Goal: Task Accomplishment & Management: Use online tool/utility

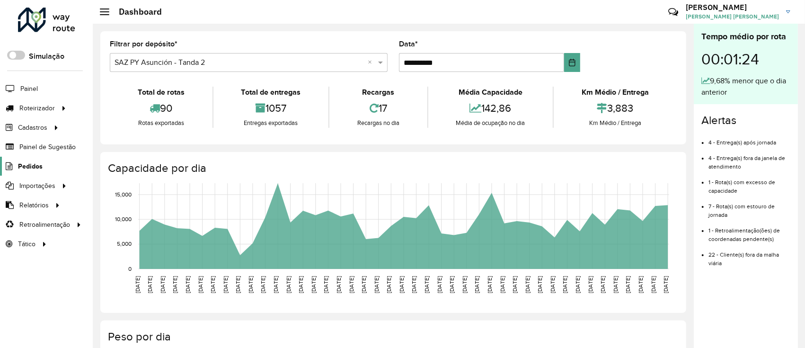
click at [32, 166] on span "Pedidos" at bounding box center [30, 166] width 25 height 10
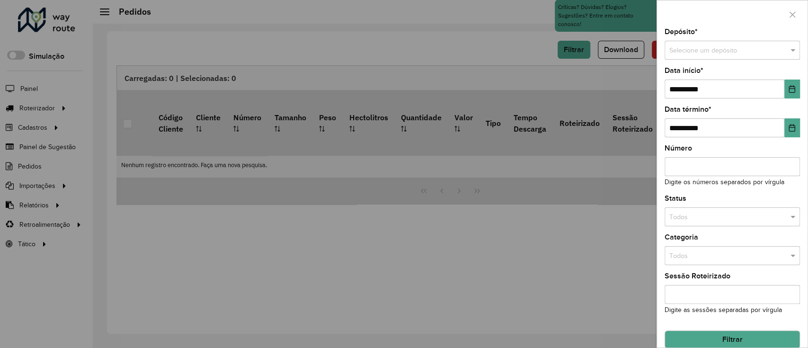
click at [760, 45] on input "text" at bounding box center [722, 50] width 107 height 10
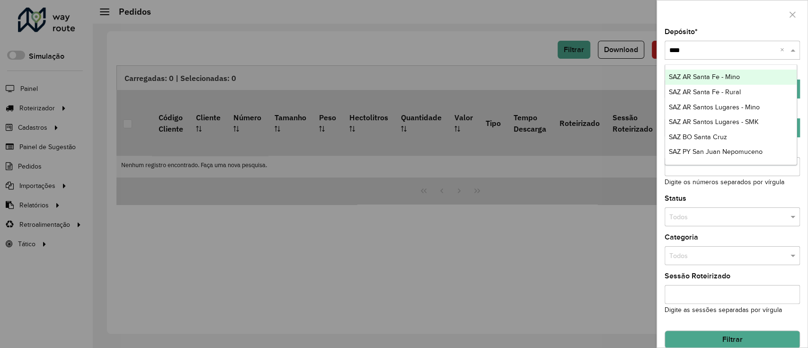
type input "*****"
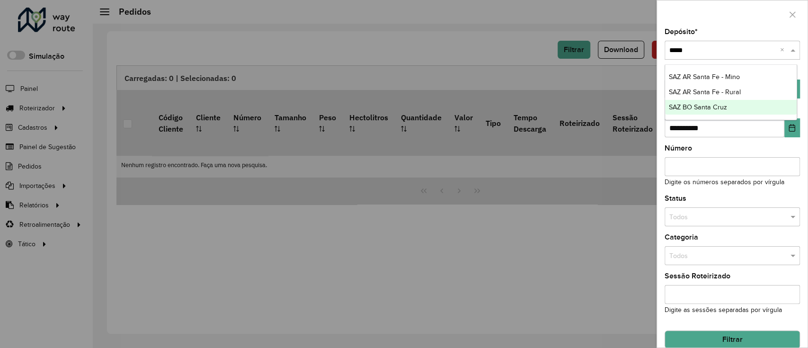
click at [751, 108] on div "SAZ BO Santa Cruz" at bounding box center [731, 107] width 132 height 15
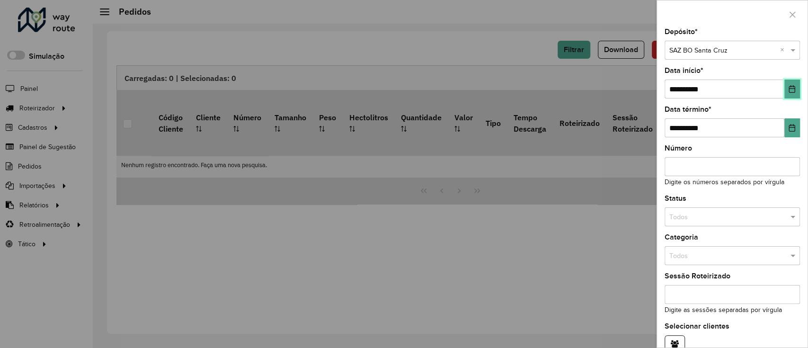
click at [796, 97] on button "Choose Date" at bounding box center [792, 89] width 16 height 19
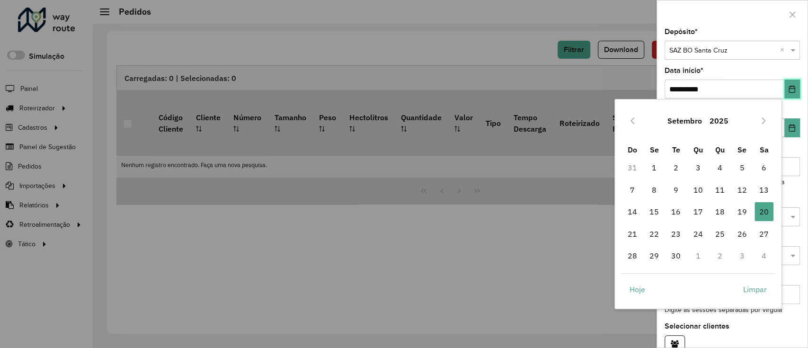
click at [792, 96] on button "Choose Date" at bounding box center [792, 89] width 16 height 19
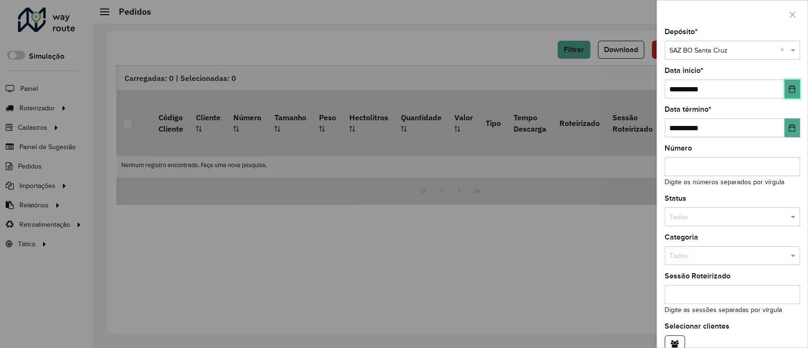
click at [791, 95] on button "Choose Date" at bounding box center [792, 89] width 16 height 19
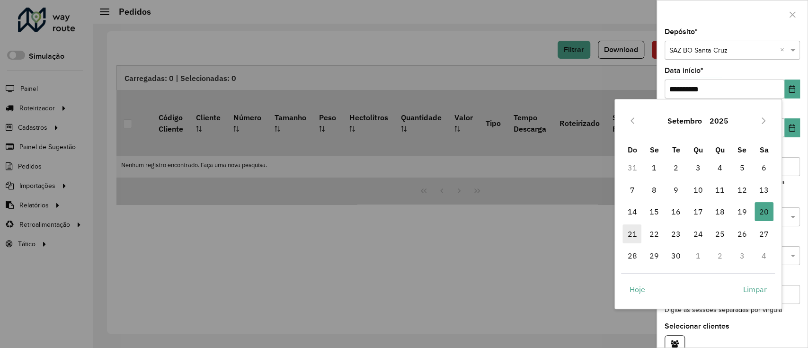
click at [631, 227] on span "21" at bounding box center [631, 233] width 19 height 19
type input "**********"
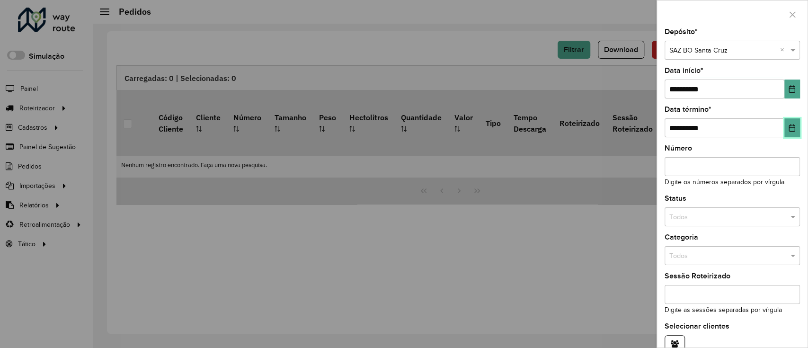
click at [788, 130] on icon "Choose Date" at bounding box center [792, 128] width 8 height 8
click at [784, 91] on button "Choose Date" at bounding box center [792, 89] width 16 height 19
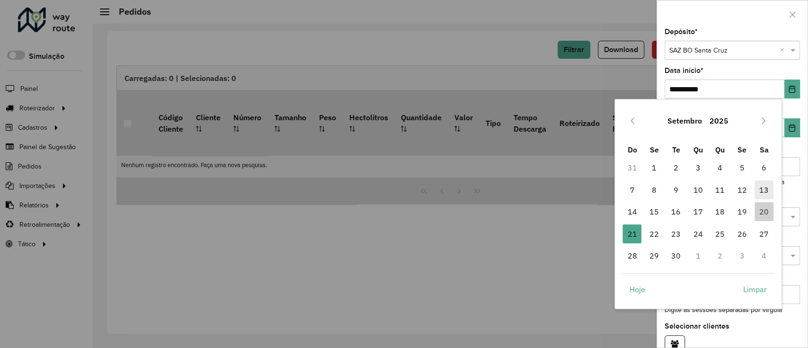
click at [765, 185] on span "13" at bounding box center [763, 189] width 19 height 19
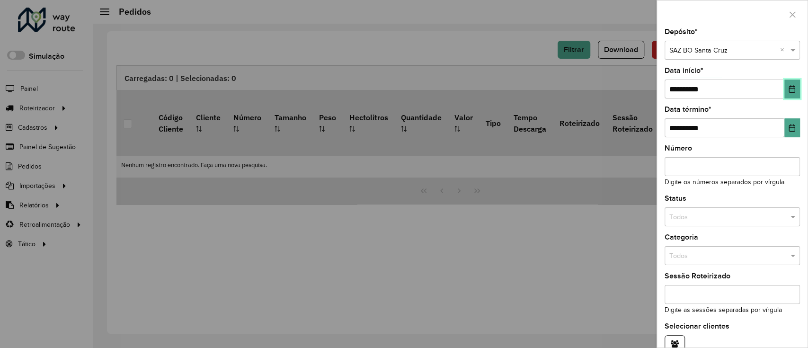
click at [791, 87] on icon "Choose Date" at bounding box center [792, 89] width 6 height 8
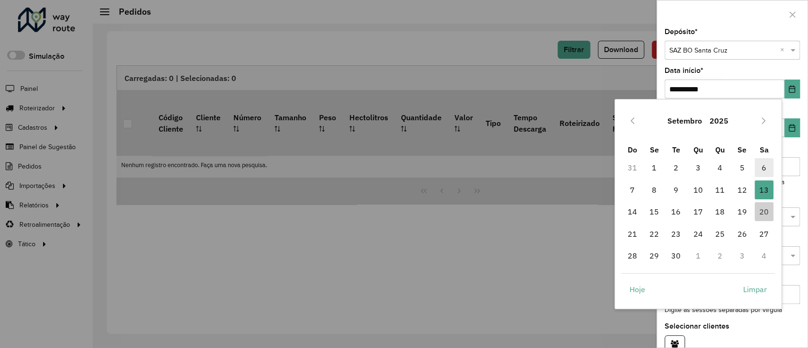
click at [767, 168] on span "6" at bounding box center [763, 167] width 19 height 19
type input "**********"
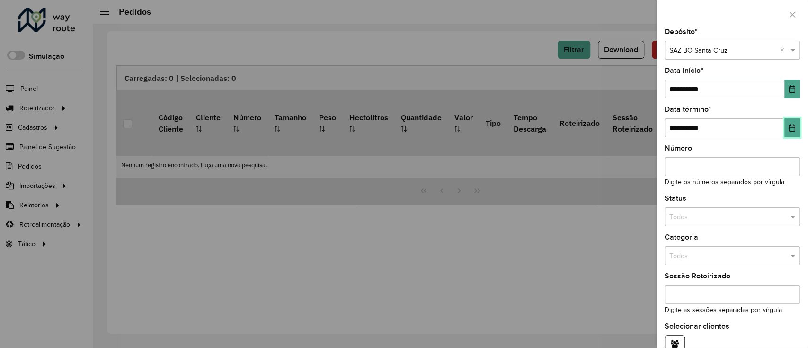
click at [791, 126] on icon "Choose Date" at bounding box center [792, 128] width 8 height 8
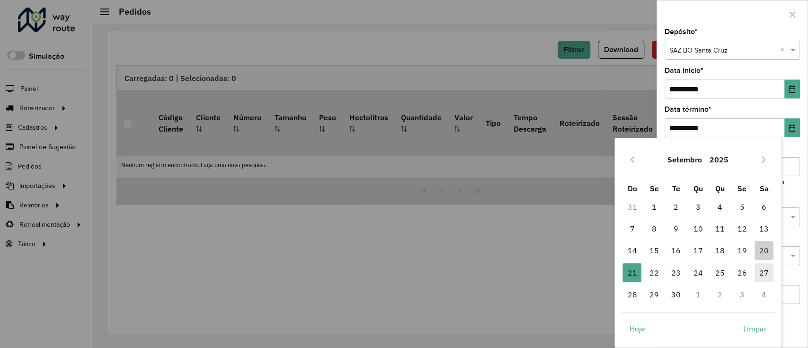
click at [765, 280] on span "27" at bounding box center [763, 272] width 19 height 19
type input "**********"
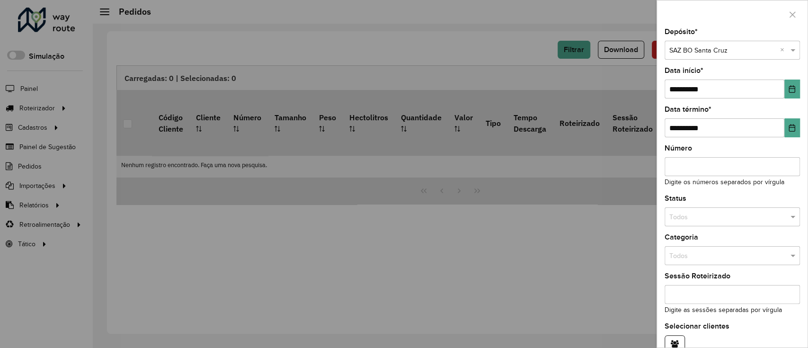
drag, startPoint x: 768, startPoint y: 203, endPoint x: 766, endPoint y: 210, distance: 7.3
click at [767, 203] on div "Status Todos" at bounding box center [731, 210] width 135 height 31
click at [762, 217] on input "text" at bounding box center [722, 217] width 107 height 10
click at [737, 259] on div "Não roteirizado" at bounding box center [731, 258] width 132 height 15
click at [746, 199] on div "Status Todos × Não roteirizado ×" at bounding box center [731, 210] width 135 height 31
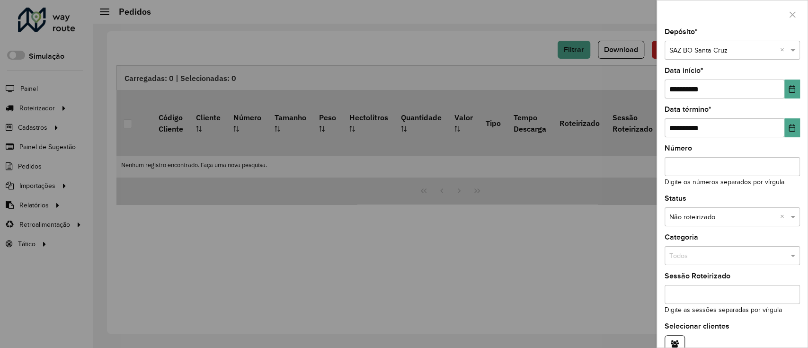
scroll to position [51, 0]
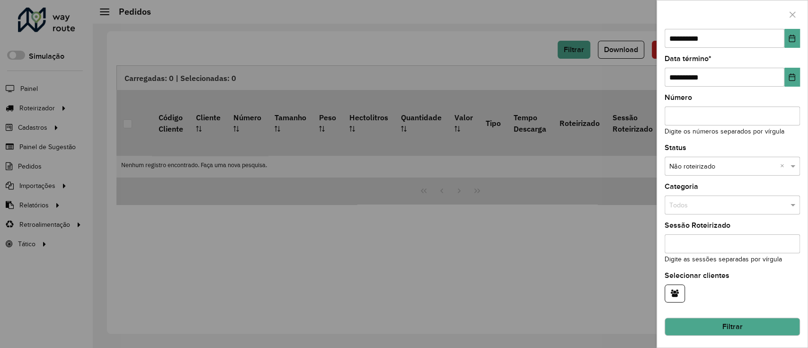
click at [781, 318] on button "Filtrar" at bounding box center [731, 327] width 135 height 18
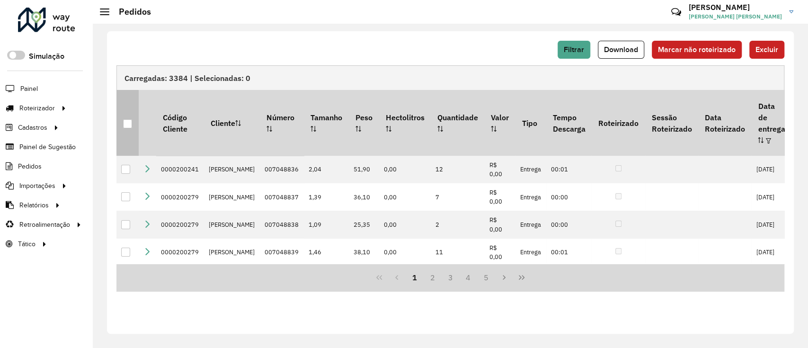
click at [126, 122] on div at bounding box center [127, 123] width 9 height 9
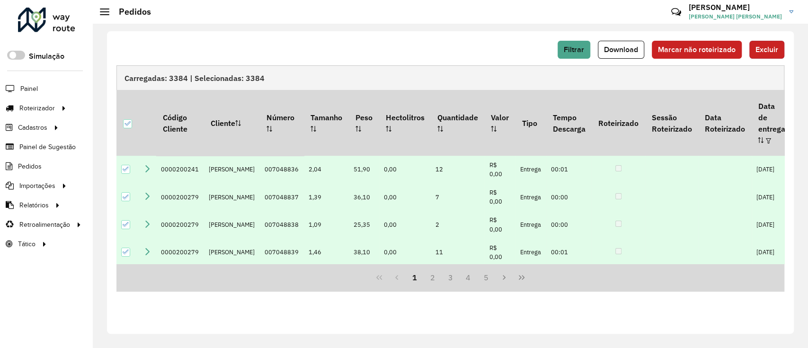
click at [757, 44] on button "Excluir" at bounding box center [766, 50] width 35 height 18
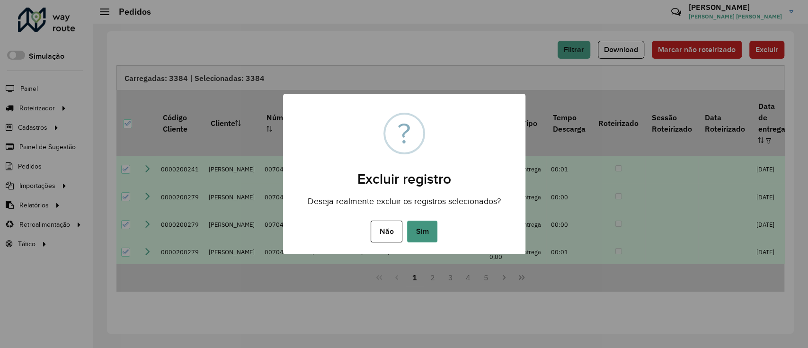
click at [422, 231] on button "Sim" at bounding box center [422, 232] width 30 height 22
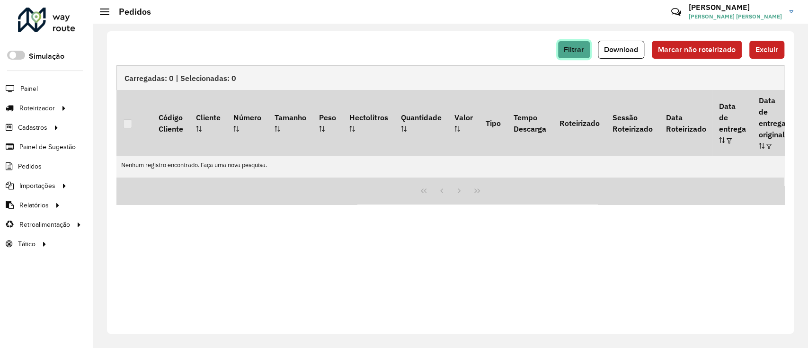
click at [576, 57] on button "Filtrar" at bounding box center [573, 50] width 33 height 18
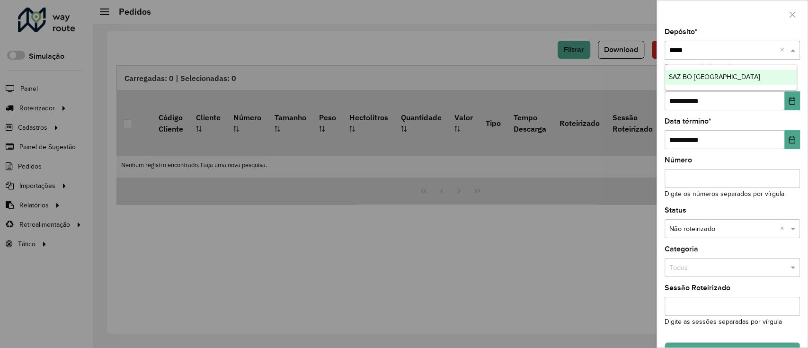
type input "*****"
click at [496, 66] on div at bounding box center [404, 174] width 808 height 348
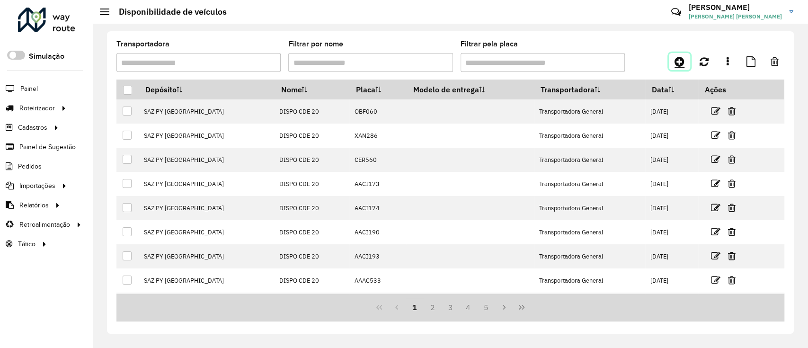
click at [677, 59] on icon at bounding box center [679, 61] width 10 height 11
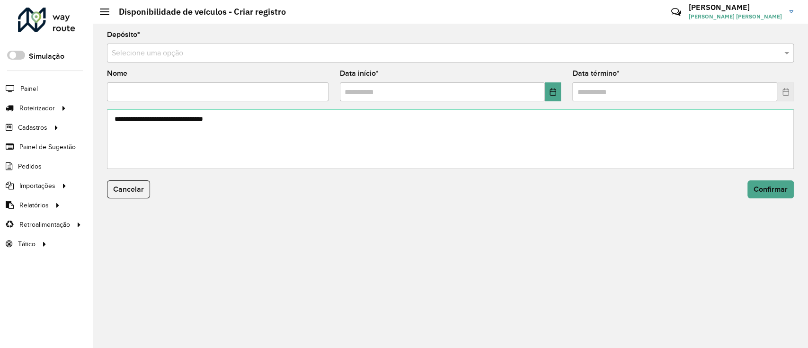
click at [390, 50] on input "text" at bounding box center [441, 53] width 658 height 11
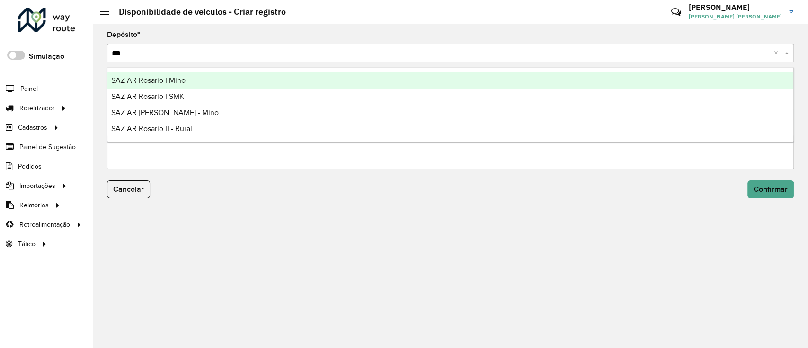
type input "****"
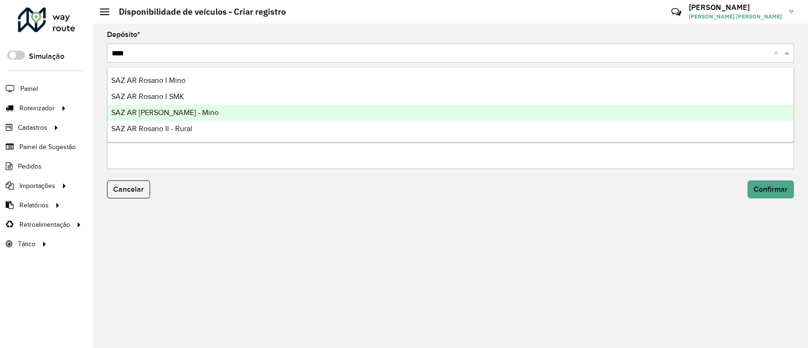
click at [251, 114] on div "SAZ AR [PERSON_NAME] - Mino" at bounding box center [450, 113] width 686 height 16
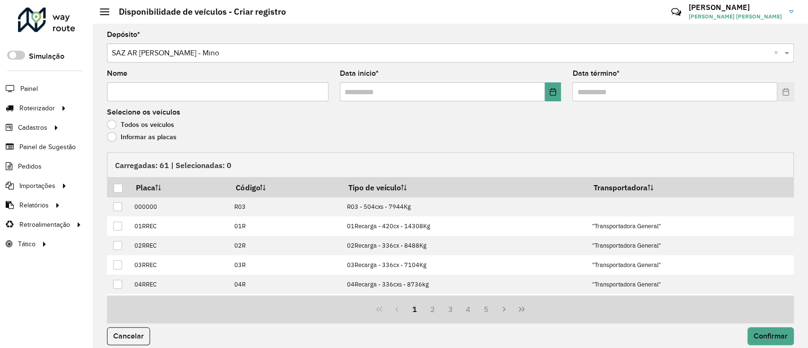
click at [256, 86] on input "Nome" at bounding box center [217, 91] width 221 height 19
type input "**********"
click at [553, 90] on icon "Choose Date" at bounding box center [553, 92] width 8 height 8
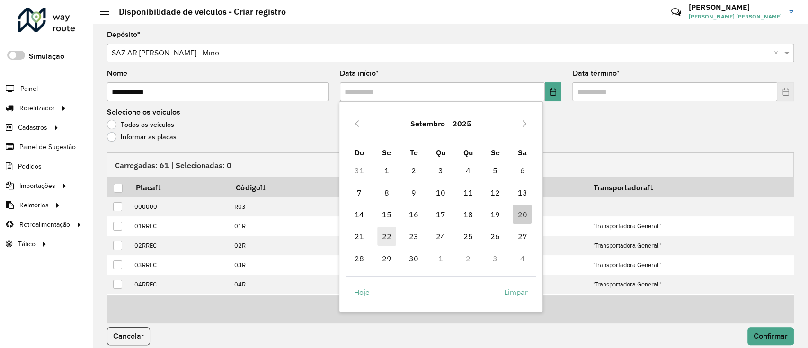
click at [392, 237] on span "22" at bounding box center [386, 236] width 19 height 19
type input "**********"
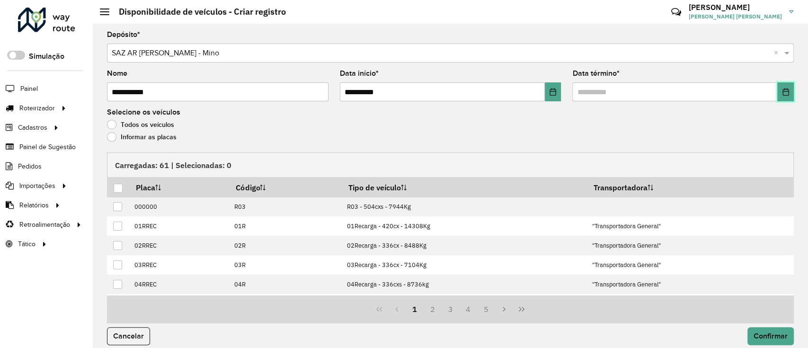
click at [786, 90] on icon "Choose Date" at bounding box center [786, 92] width 8 height 8
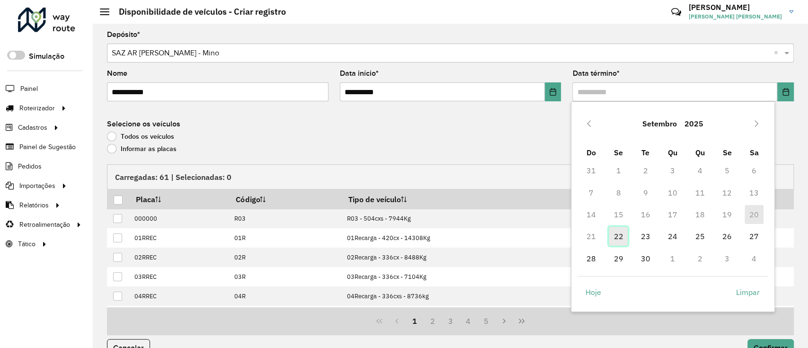
click at [614, 230] on span "22" at bounding box center [618, 236] width 19 height 19
type input "**********"
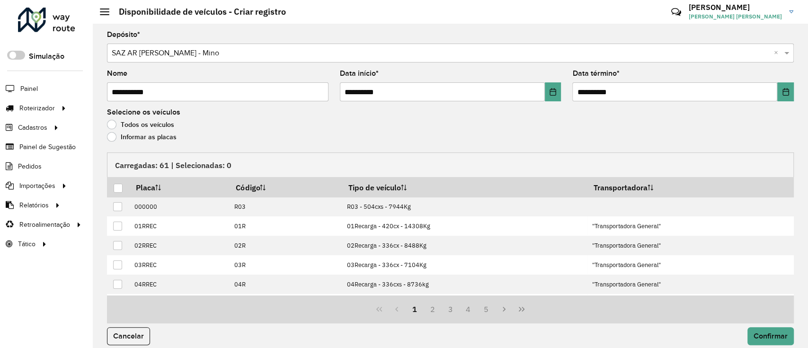
click at [159, 134] on label "Informar as placas" at bounding box center [142, 136] width 70 height 9
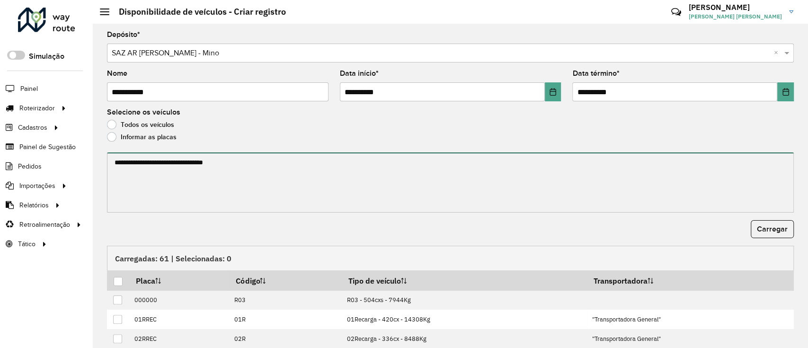
click at [165, 173] on textarea at bounding box center [450, 182] width 687 height 60
click at [189, 167] on textarea at bounding box center [450, 182] width 687 height 60
paste textarea "******* ****** ****** ******* ******* ******* *******"
type textarea "******* ****** ****** ******* ******* ******* *******"
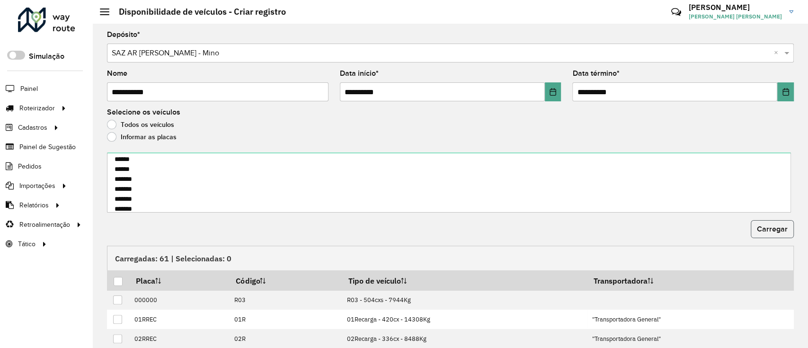
click at [752, 224] on button "Carregar" at bounding box center [772, 229] width 43 height 18
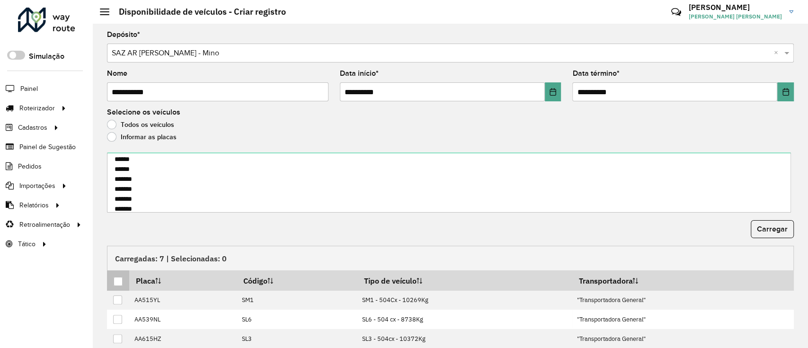
click at [111, 280] on th at bounding box center [118, 280] width 22 height 20
click at [117, 280] on div at bounding box center [118, 281] width 9 height 9
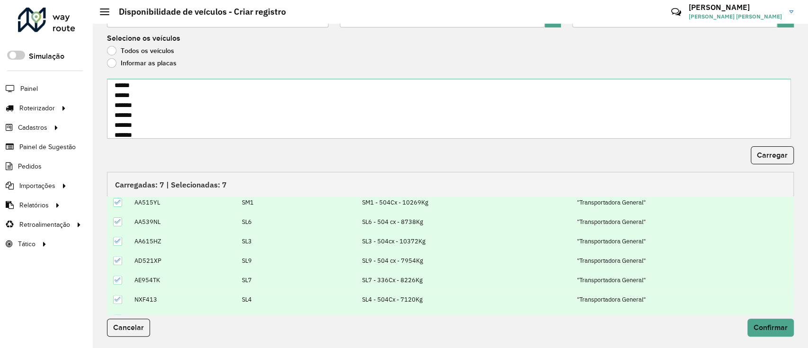
scroll to position [37, 0]
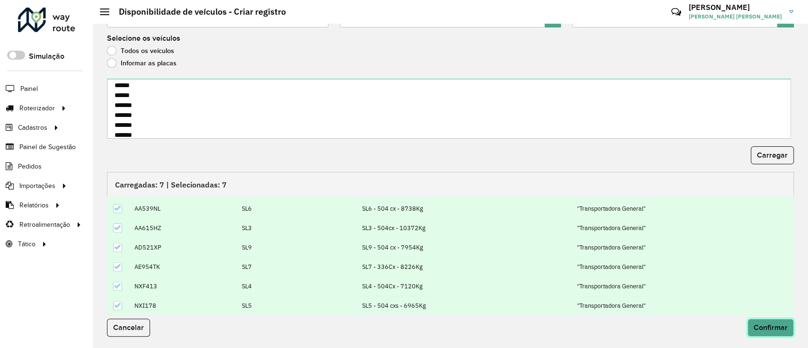
click at [762, 332] on button "Confirmar" at bounding box center [770, 327] width 46 height 18
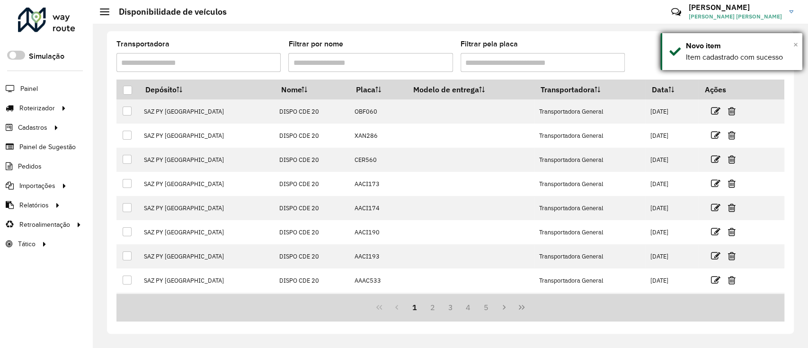
click at [796, 42] on span "×" at bounding box center [795, 44] width 5 height 10
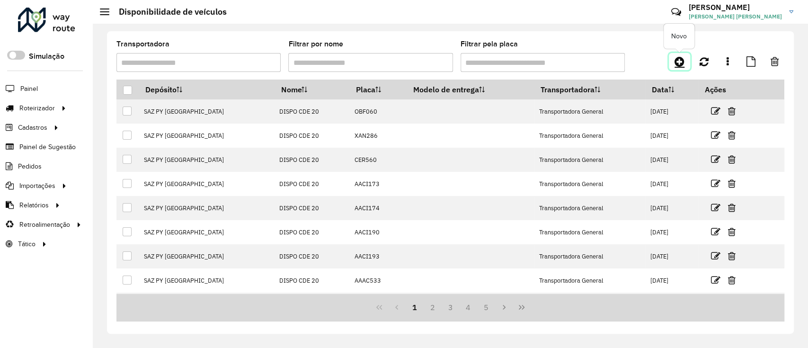
click at [684, 65] on icon at bounding box center [679, 61] width 10 height 11
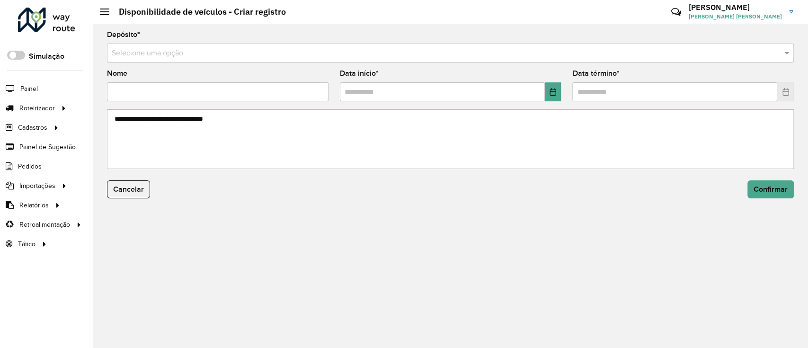
click at [286, 57] on input "text" at bounding box center [441, 53] width 658 height 11
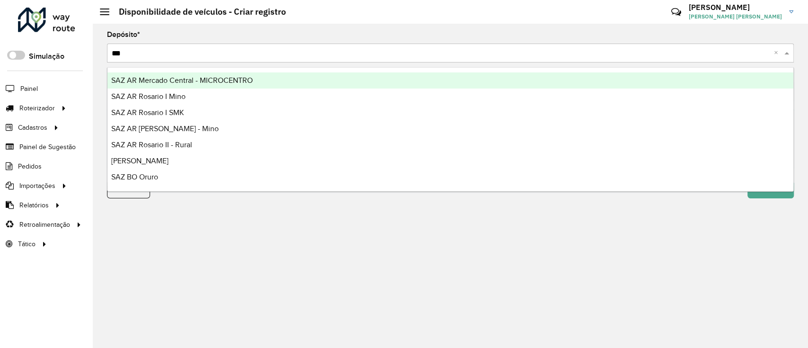
type input "****"
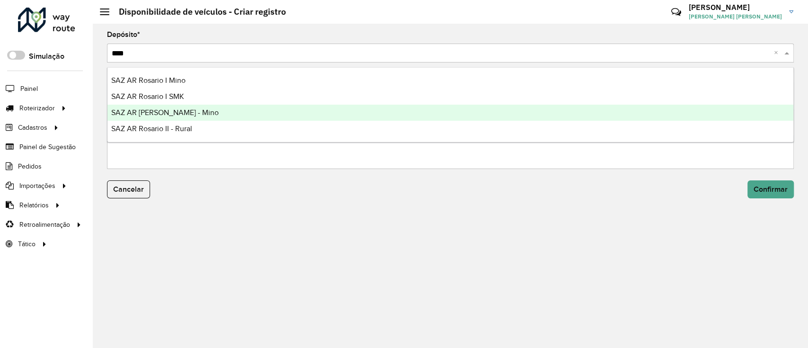
click at [254, 111] on div "SAZ AR [PERSON_NAME] - Mino" at bounding box center [450, 113] width 686 height 16
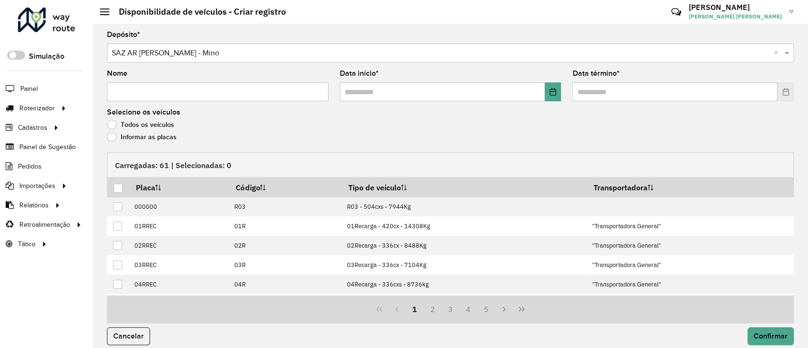
click at [217, 97] on input "Nome" at bounding box center [217, 91] width 221 height 19
type input "**********"
click at [554, 88] on button "Choose Date" at bounding box center [553, 91] width 17 height 19
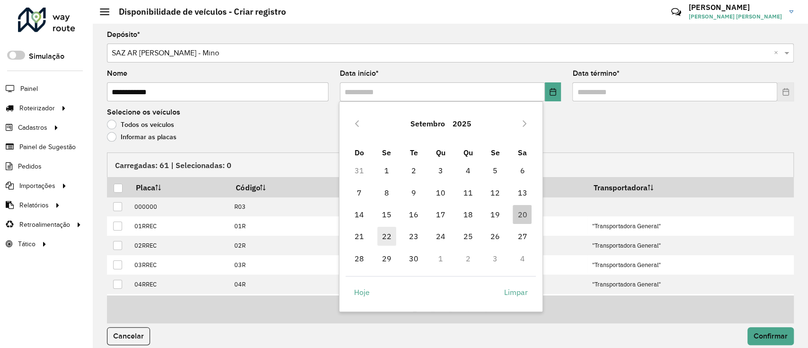
click at [391, 232] on span "22" at bounding box center [386, 236] width 19 height 19
type input "**********"
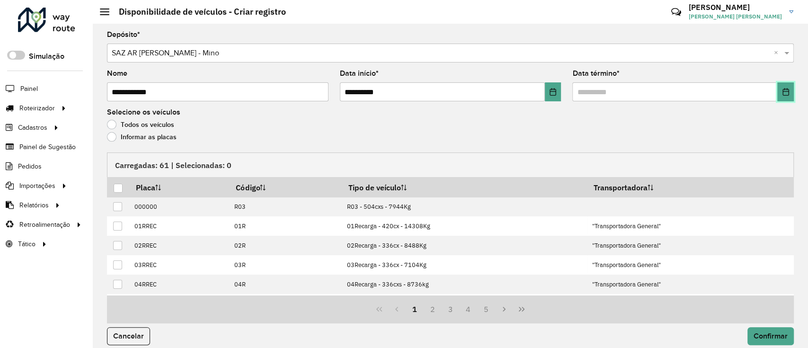
click at [782, 96] on button "Choose Date" at bounding box center [785, 91] width 17 height 19
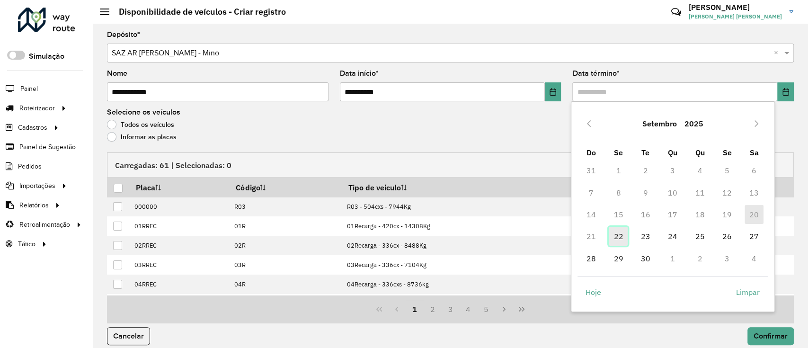
click at [623, 231] on span "22" at bounding box center [618, 236] width 19 height 19
type input "**********"
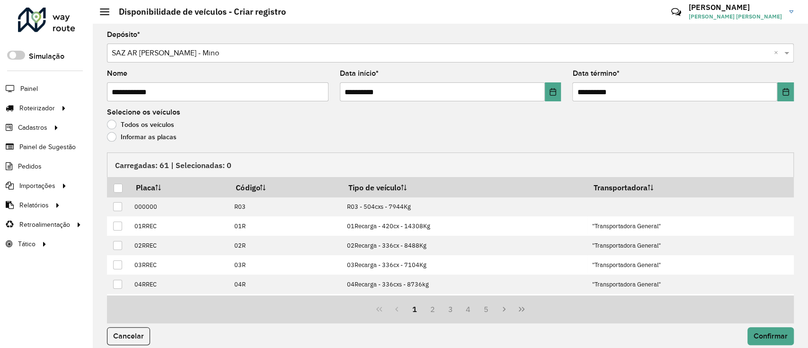
click at [146, 133] on label "Informar as placas" at bounding box center [142, 136] width 70 height 9
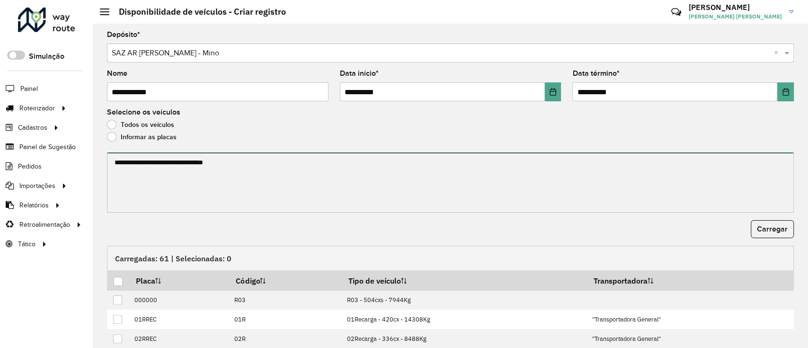
click at [321, 159] on textarea at bounding box center [450, 182] width 687 height 60
paste textarea "******* ****** ******* ******* ******* ****** ******* ****** *******"
type textarea "******* ****** ******* ******* ******* ****** ******* ****** *******"
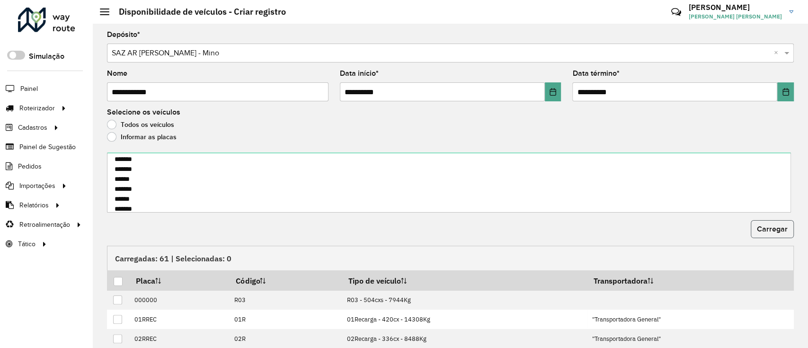
click at [781, 229] on span "Carregar" at bounding box center [772, 229] width 31 height 8
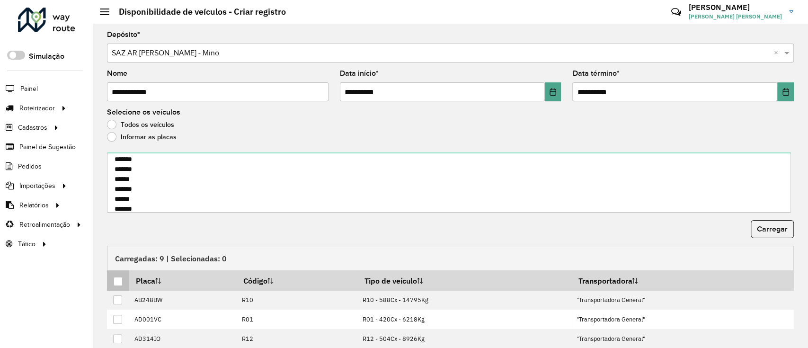
click at [117, 281] on div at bounding box center [118, 281] width 9 height 9
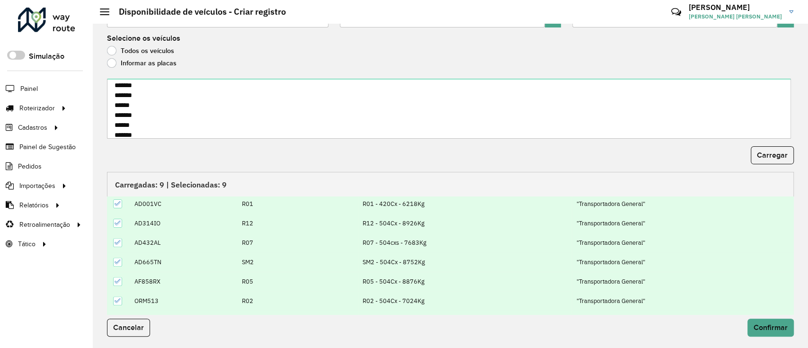
scroll to position [76, 0]
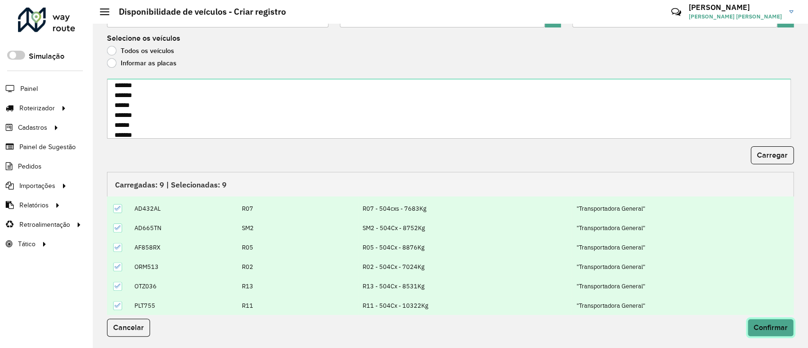
click at [769, 328] on span "Confirmar" at bounding box center [770, 327] width 34 height 8
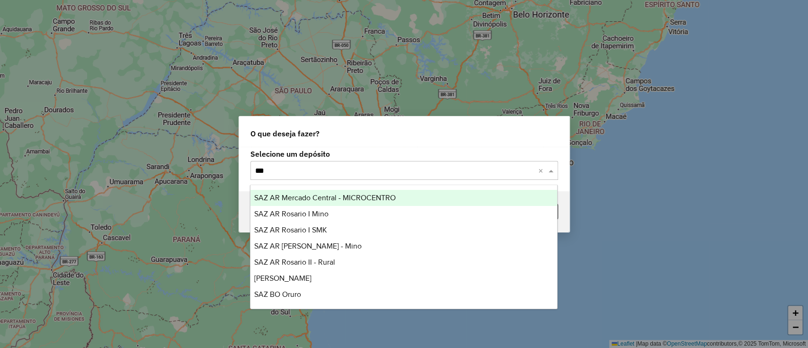
type input "****"
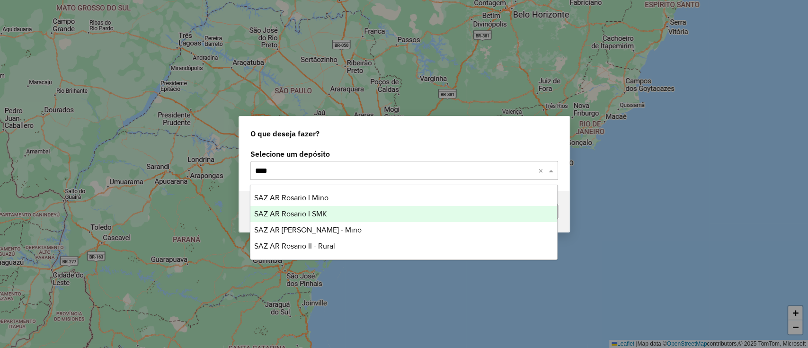
click at [394, 222] on div "SAZ AR [PERSON_NAME] - Mino" at bounding box center [403, 230] width 307 height 16
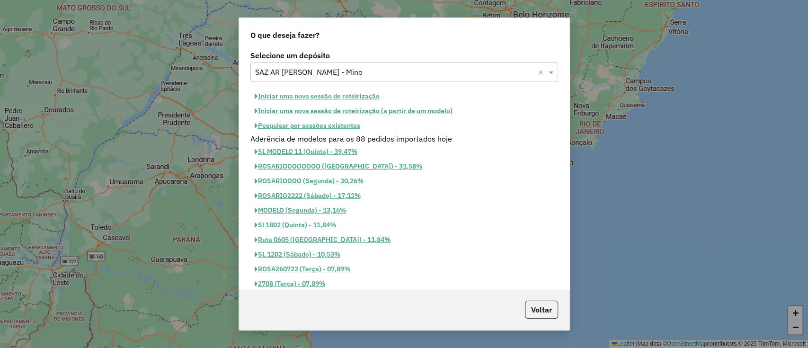
click at [346, 92] on button "Iniciar uma nova sessão de roteirização" at bounding box center [316, 96] width 133 height 15
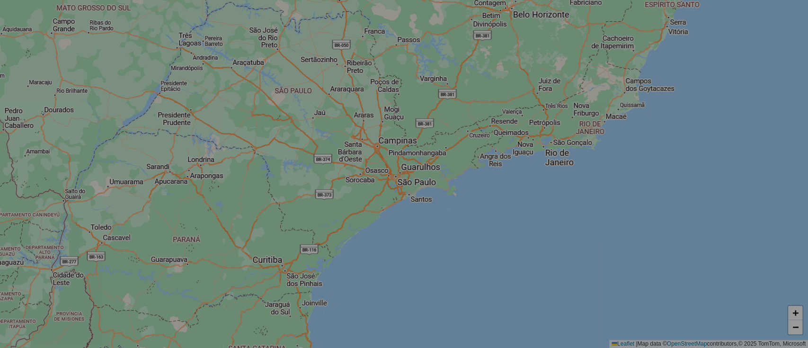
select select "*"
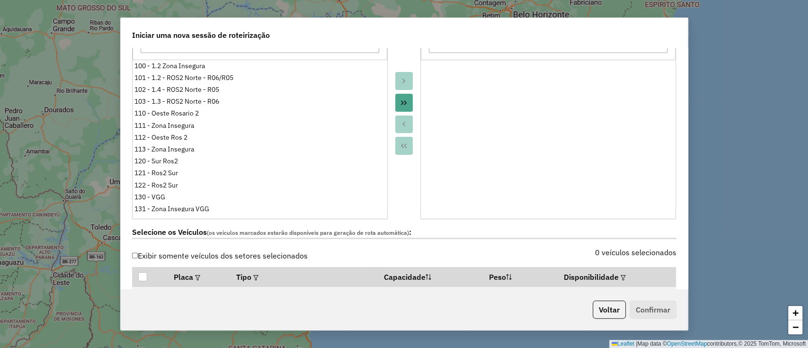
scroll to position [189, 0]
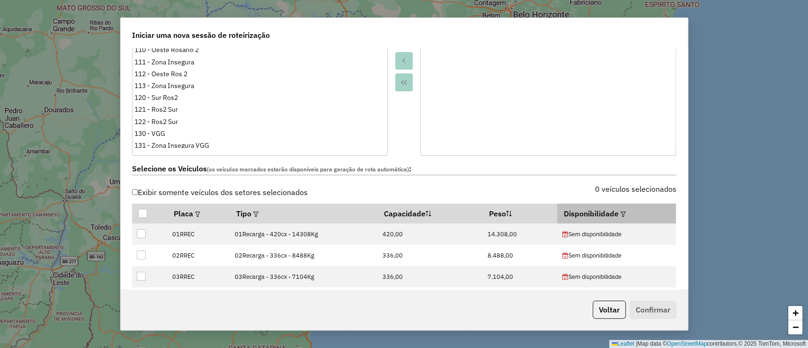
click at [620, 213] on em at bounding box center [622, 214] width 5 height 5
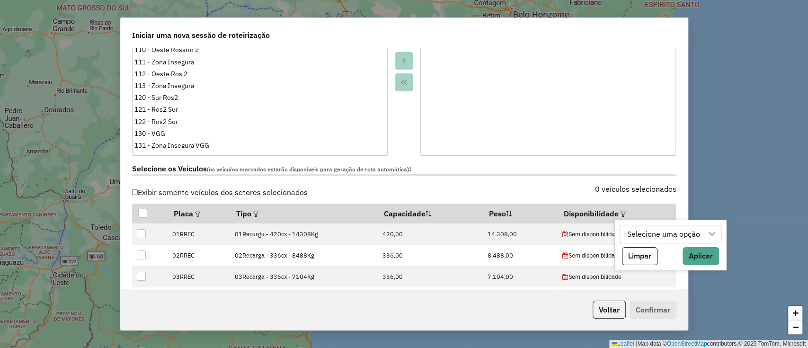
click at [636, 226] on div "Selecione uma opção" at bounding box center [664, 234] width 80 height 18
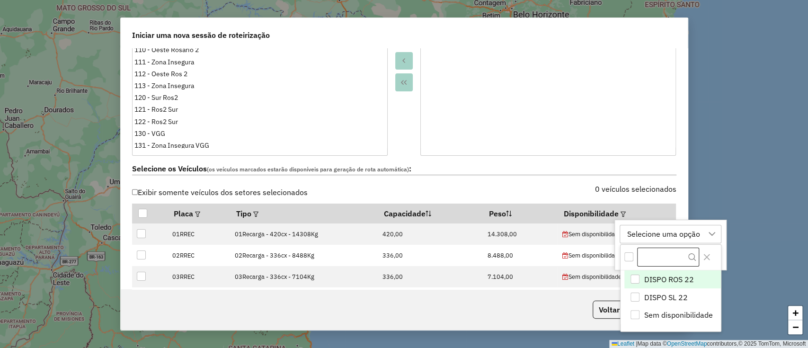
scroll to position [7, 43]
click at [684, 294] on span "DISPO SL 22" at bounding box center [666, 297] width 44 height 11
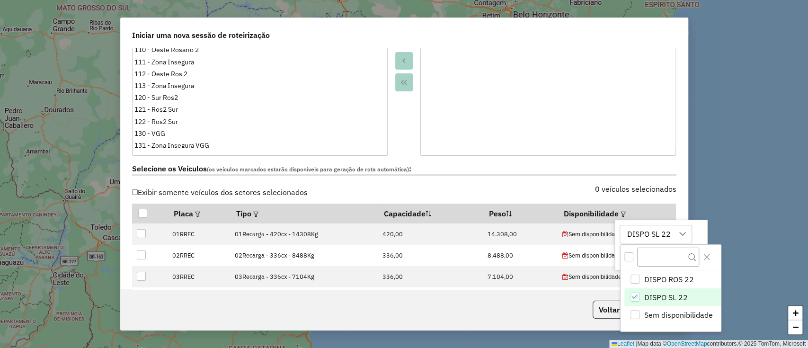
click at [646, 235] on div "DISPO SL 22" at bounding box center [649, 234] width 50 height 18
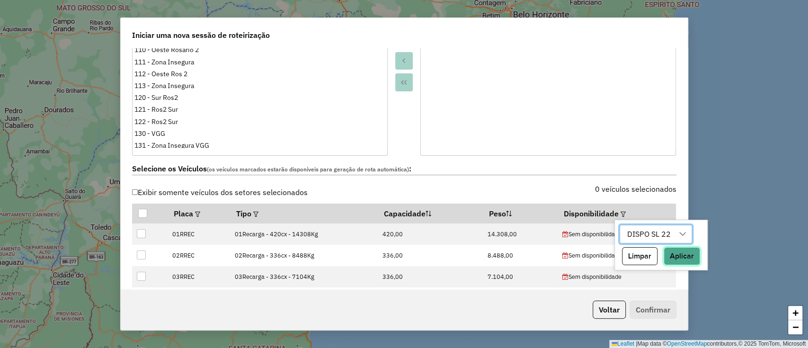
click at [671, 256] on button "Aplicar" at bounding box center [681, 256] width 36 height 18
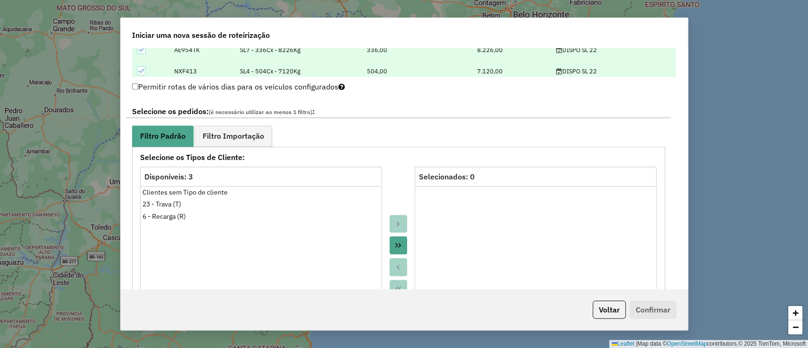
scroll to position [504, 0]
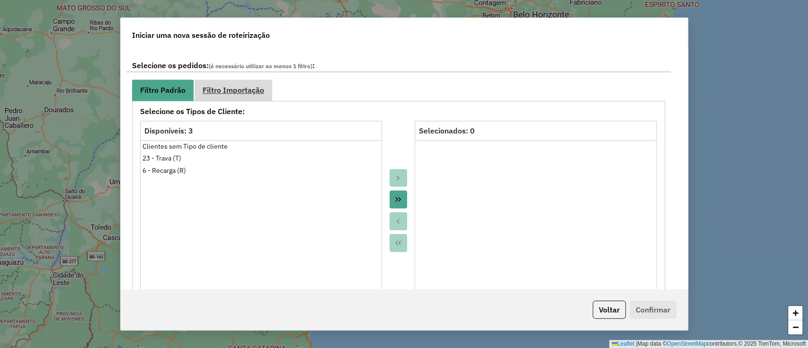
click at [210, 80] on link "Filtro Importação" at bounding box center [234, 90] width 78 height 21
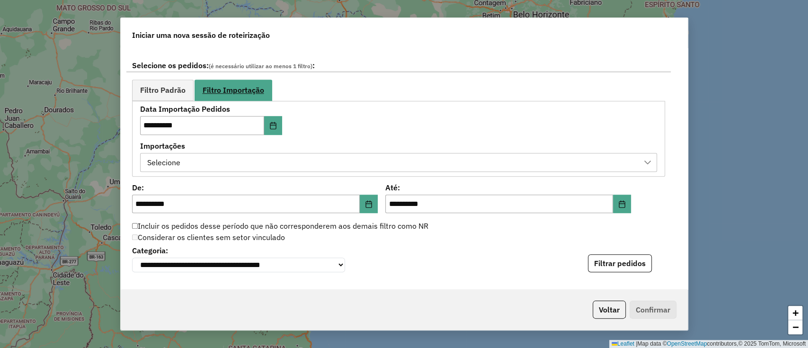
click at [223, 98] on link "Filtro Importação" at bounding box center [234, 91] width 78 height 22
click at [272, 164] on div "Selecione" at bounding box center [391, 162] width 494 height 18
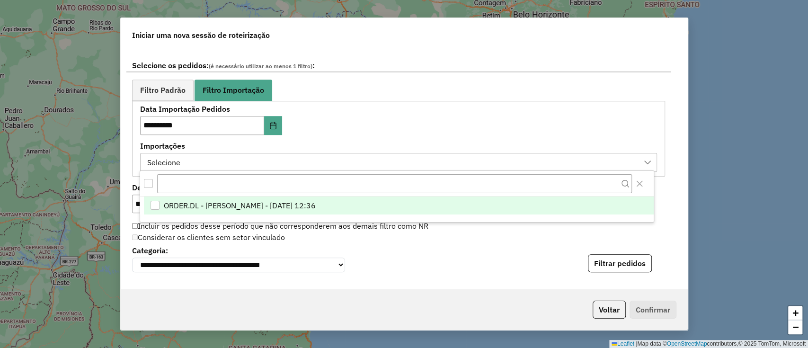
click at [316, 210] on span "ORDER.DL - [PERSON_NAME] - [DATE] 12:36" at bounding box center [240, 205] width 152 height 11
click at [443, 143] on label "Importações" at bounding box center [398, 145] width 517 height 11
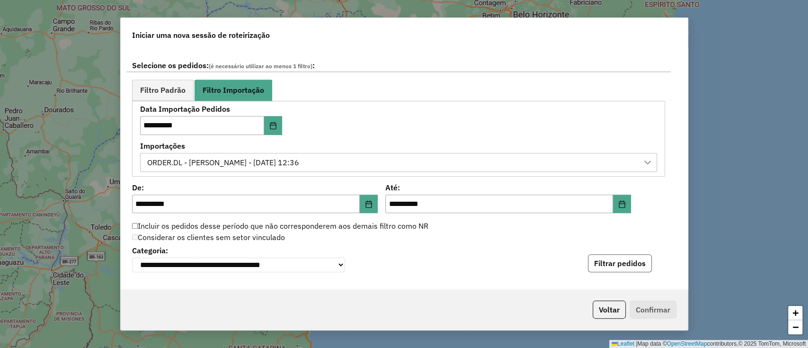
click at [601, 270] on button "Filtrar pedidos" at bounding box center [620, 263] width 64 height 18
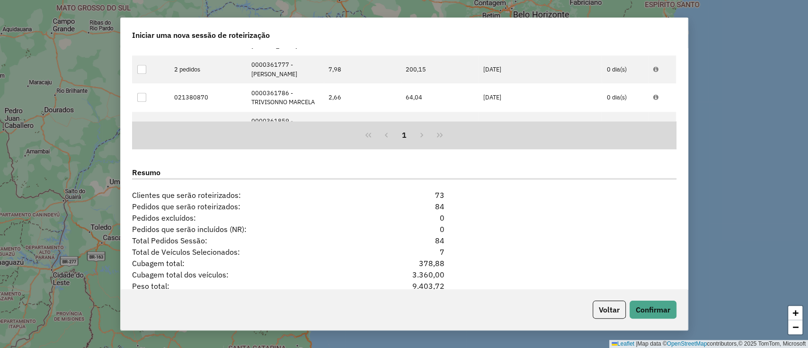
scroll to position [877, 0]
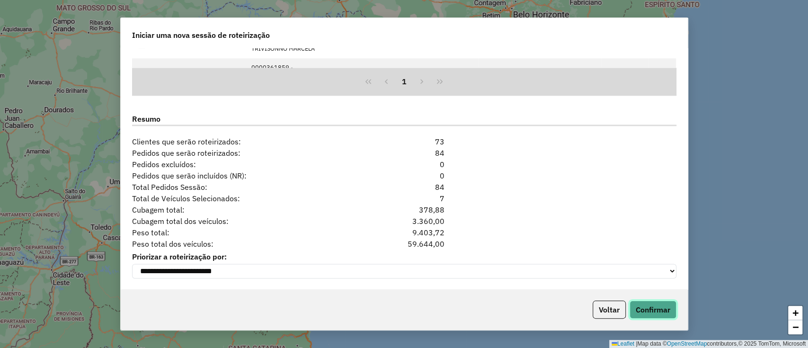
click at [635, 314] on button "Confirmar" at bounding box center [652, 310] width 47 height 18
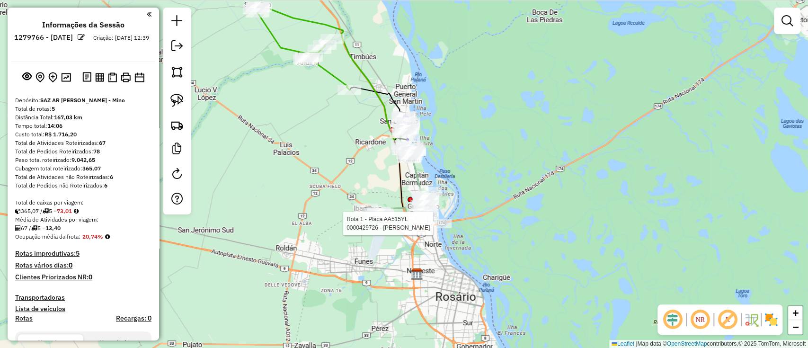
click at [462, 259] on div "Rota 1 - Placa AA515YL 0000474216 - BRAVO [PERSON_NAME] 1 - Placa AA515YL 00004…" at bounding box center [404, 174] width 808 height 348
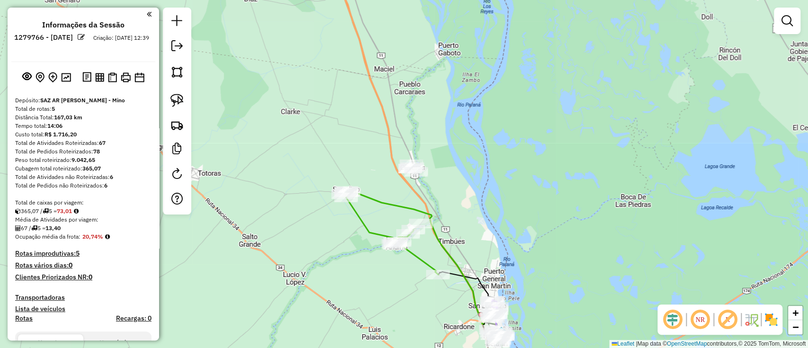
drag, startPoint x: 475, startPoint y: 169, endPoint x: 538, endPoint y: 303, distance: 148.0
click at [539, 306] on div "Janela de atendimento Grade de atendimento Capacidade Transportadoras Veículos …" at bounding box center [404, 174] width 808 height 348
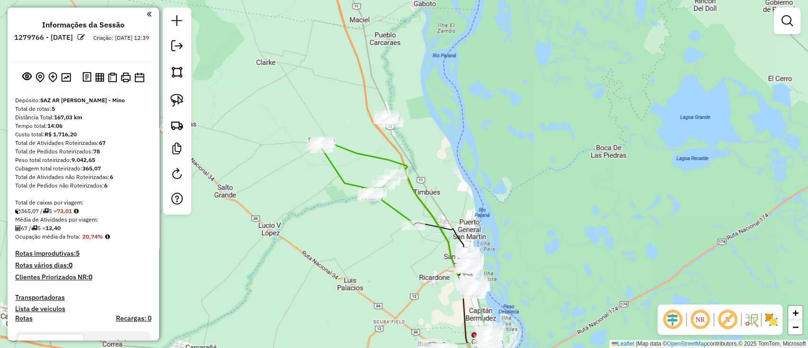
click at [761, 327] on div "NR R" at bounding box center [719, 319] width 125 height 30
click at [767, 325] on img at bounding box center [770, 319] width 15 height 15
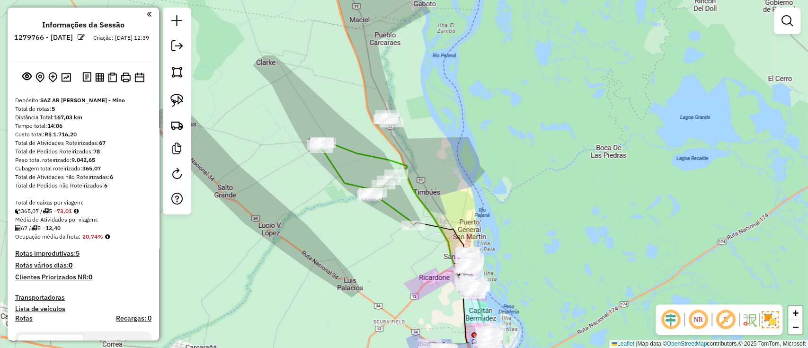
click at [399, 216] on icon at bounding box center [365, 183] width 95 height 84
select select "**********"
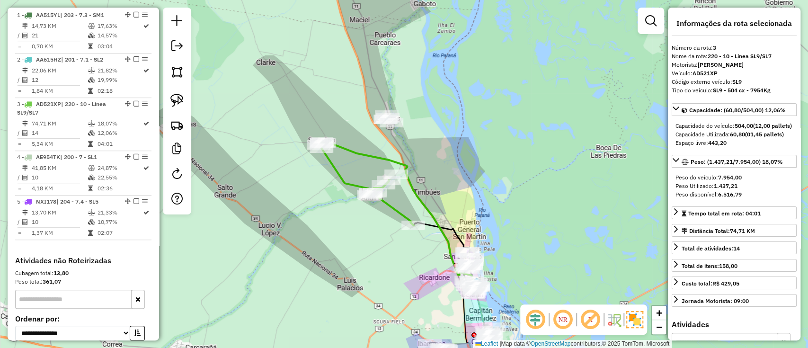
scroll to position [453, 0]
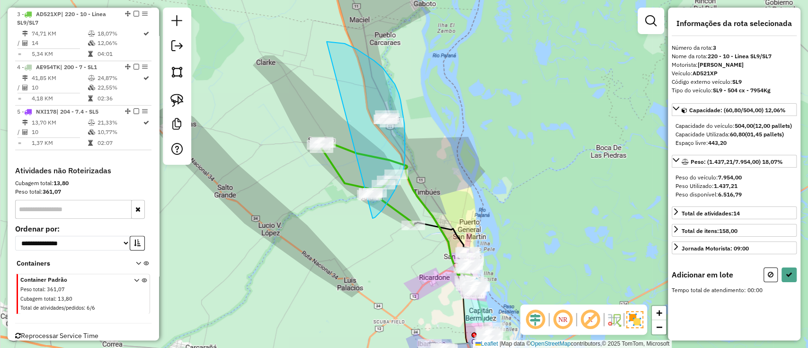
drag, startPoint x: 405, startPoint y: 157, endPoint x: 310, endPoint y: 45, distance: 146.8
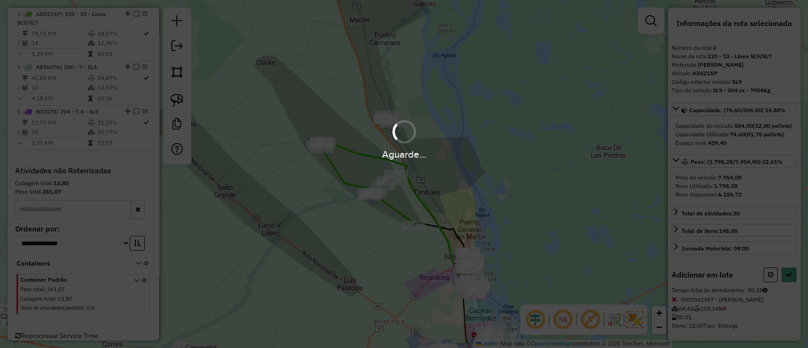
select select "**********"
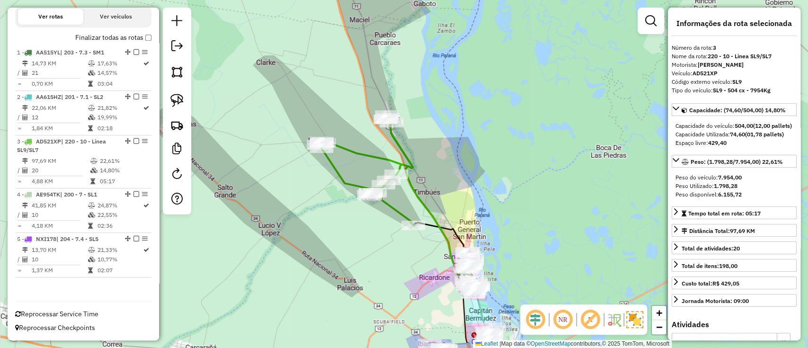
scroll to position [325, 0]
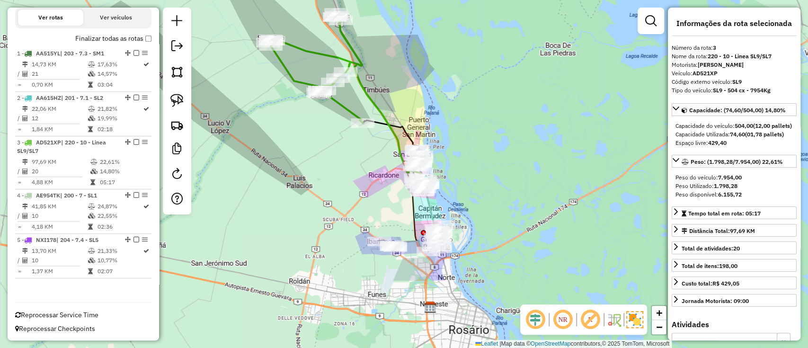
drag, startPoint x: 501, startPoint y: 138, endPoint x: 489, endPoint y: 109, distance: 31.4
click at [489, 109] on div "Janela de atendimento Grade de atendimento Capacidade Transportadoras Veículos …" at bounding box center [404, 174] width 808 height 348
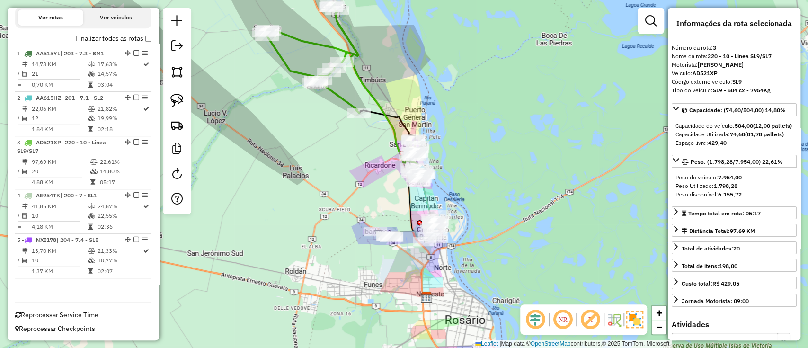
click at [408, 231] on icon at bounding box center [406, 236] width 61 height 11
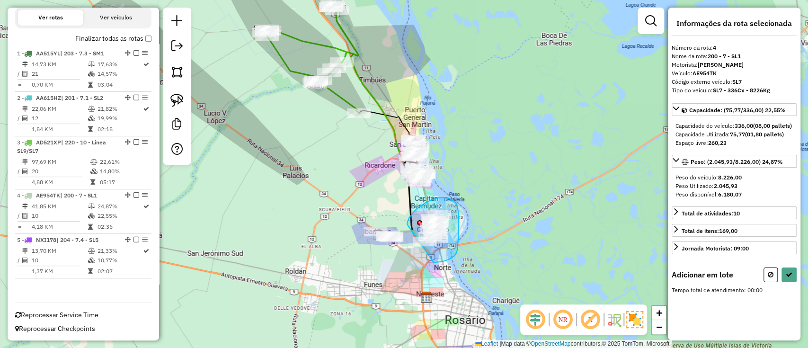
drag, startPoint x: 433, startPoint y: 262, endPoint x: 407, endPoint y: 224, distance: 46.2
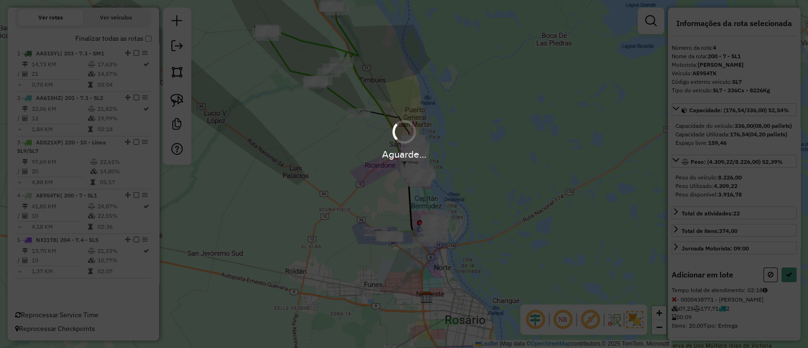
select select "**********"
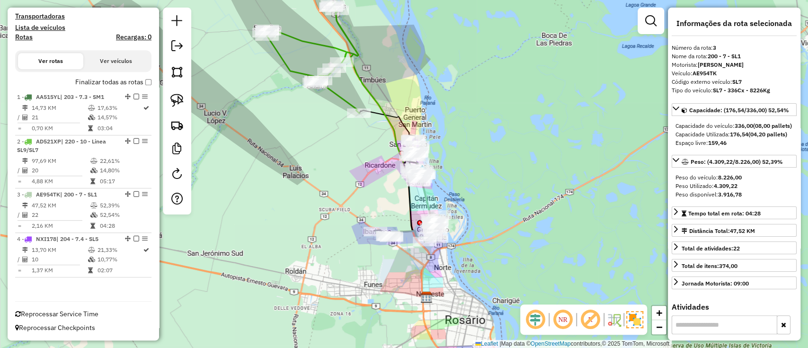
scroll to position [280, 0]
click at [426, 203] on icon at bounding box center [426, 196] width 14 height 50
click at [424, 205] on icon at bounding box center [426, 196] width 14 height 50
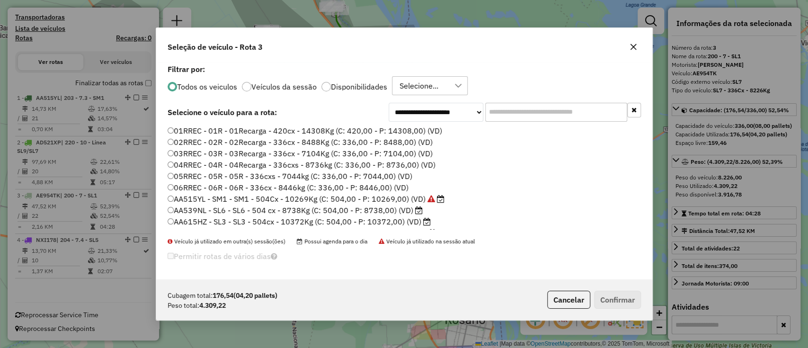
scroll to position [5, 3]
click at [353, 89] on label "Disponibilidades" at bounding box center [359, 87] width 56 height 8
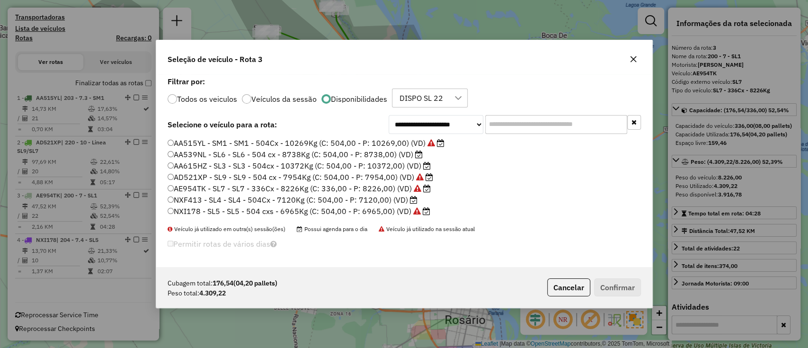
click at [305, 171] on label "AD521XP - SL9 - SL9 - 504 cx - 7954Kg (C: 504,00 - P: 7954,00) (VD)" at bounding box center [300, 176] width 265 height 11
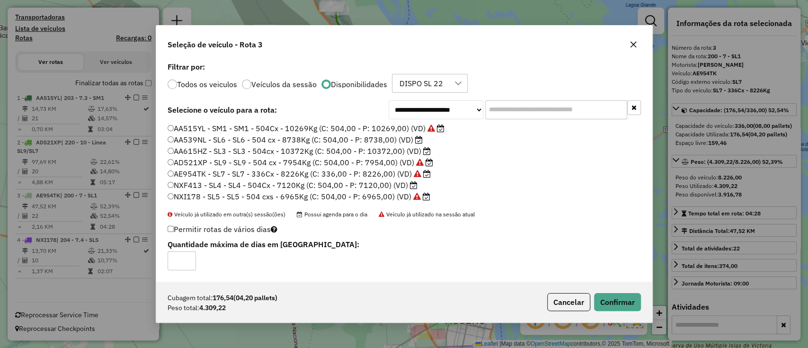
click at [235, 157] on label "AD521XP - SL9 - SL9 - 504 cx - 7954Kg (C: 504,00 - P: 7954,00) (VD)" at bounding box center [300, 162] width 265 height 11
click at [247, 147] on label "AA615HZ - SL3 - SL3 - 504cx - 10372Kg (C: 504,00 - P: 10372,00) (VD)" at bounding box center [299, 150] width 263 height 11
click at [600, 301] on button "Confirmar" at bounding box center [617, 302] width 47 height 18
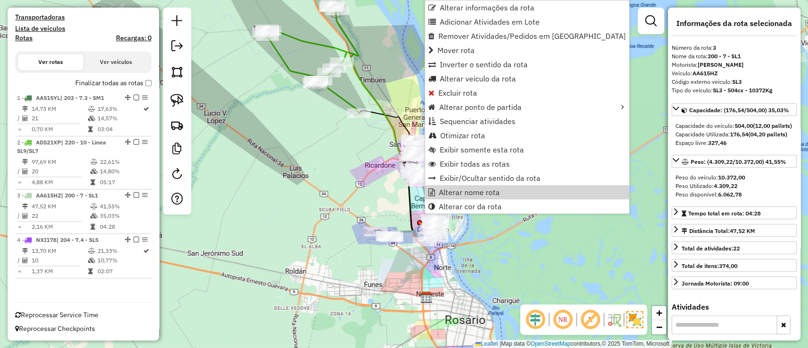
click at [373, 201] on div "Rota 1 - Placa AA515YL 0000362627 - ROBLEDO [PERSON_NAME] de atendimento Grade …" at bounding box center [404, 174] width 808 height 348
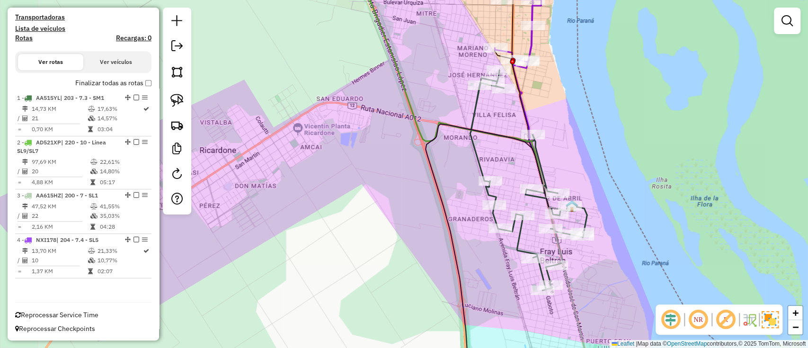
click at [477, 151] on icon at bounding box center [527, 180] width 114 height 220
select select "**********"
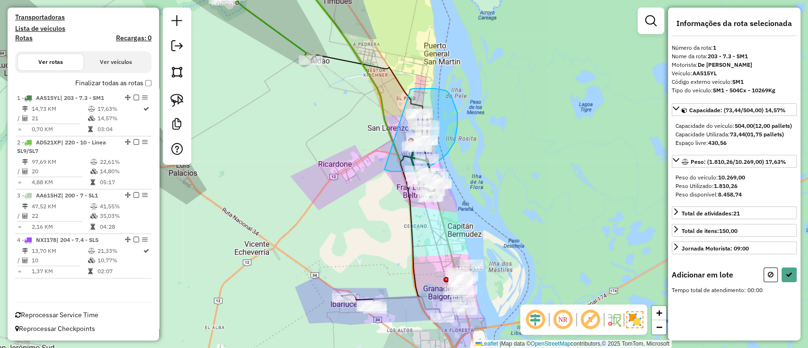
drag, startPoint x: 411, startPoint y: 89, endPoint x: 369, endPoint y: 161, distance: 83.5
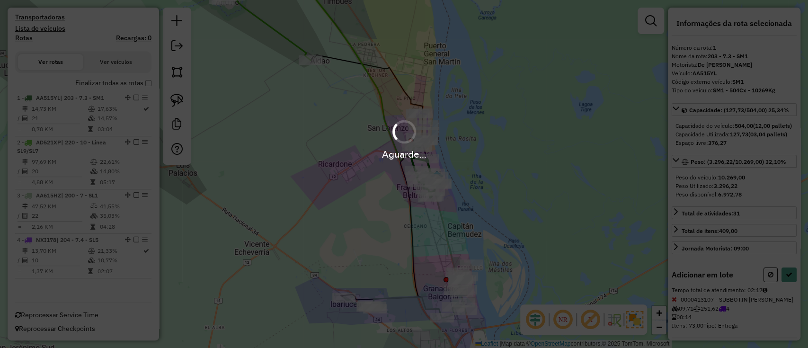
select select "**********"
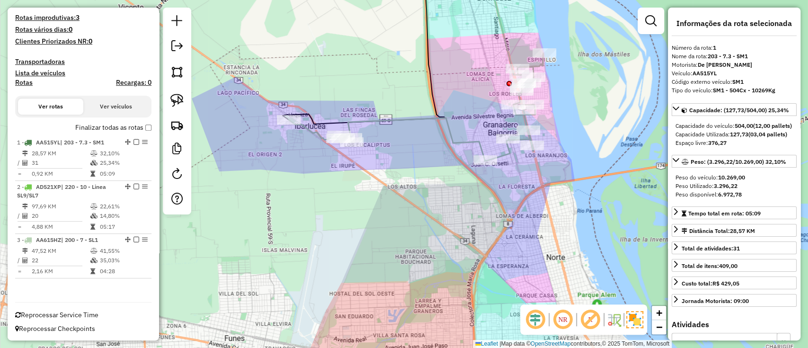
click at [506, 49] on icon at bounding box center [503, 20] width 35 height 110
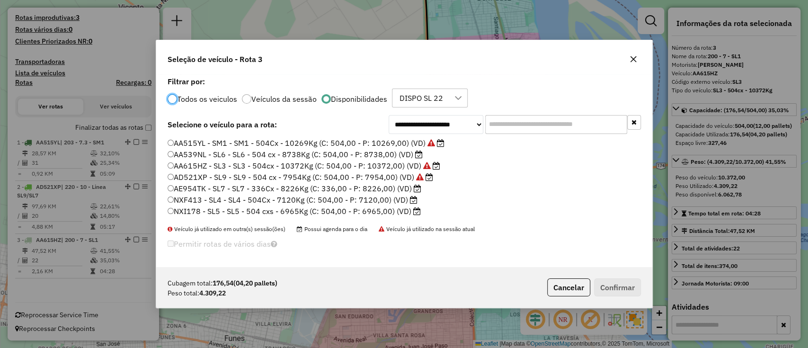
scroll to position [5, 3]
click at [380, 196] on label "NXF413 - SL4 - SL4 - 504Cx - 7120Kg (C: 504,00 - P: 7120,00) (VD)" at bounding box center [293, 199] width 250 height 11
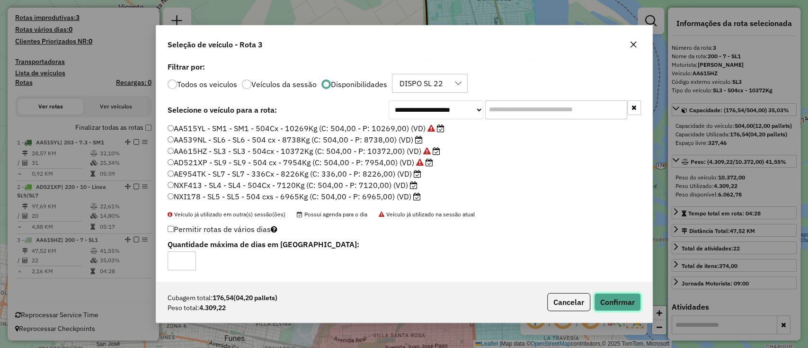
click at [625, 295] on button "Confirmar" at bounding box center [617, 302] width 47 height 18
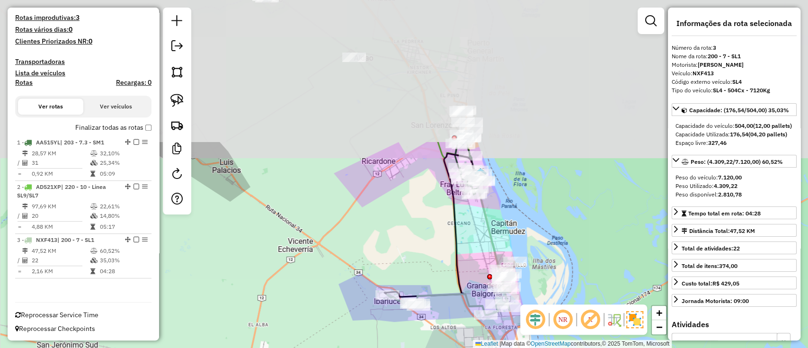
drag, startPoint x: 481, startPoint y: 108, endPoint x: 473, endPoint y: 283, distance: 174.8
click at [473, 283] on div "Janela de atendimento Grade de atendimento Capacidade Transportadoras Veículos …" at bounding box center [404, 174] width 808 height 348
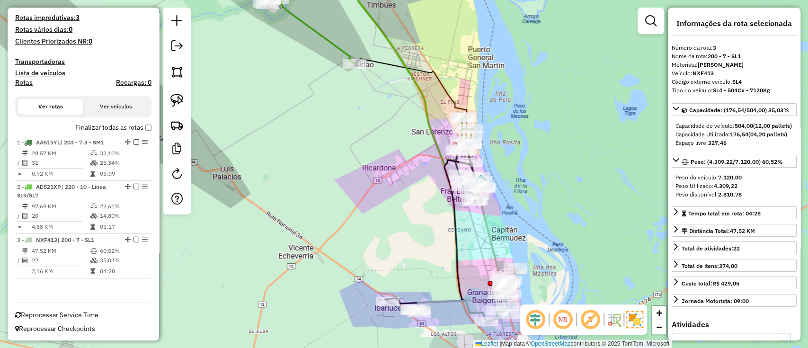
click at [446, 155] on div at bounding box center [458, 149] width 24 height 9
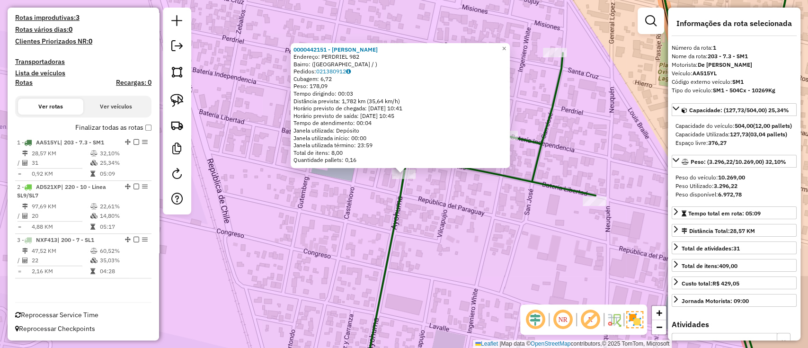
click at [507, 171] on icon at bounding box center [580, 173] width 434 height 417
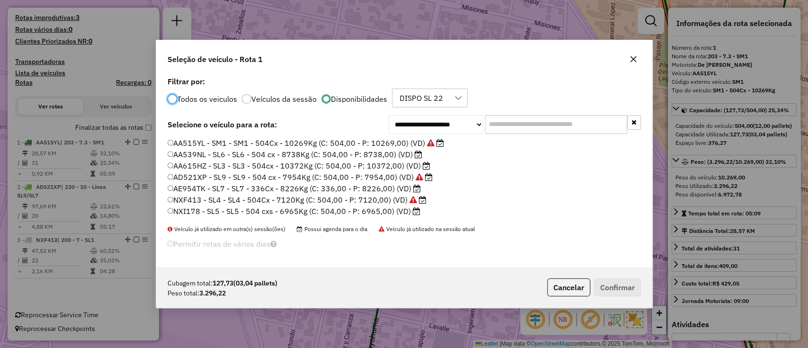
click at [384, 153] on label "AA539NL - SL6 - SL6 - 504 cx - 8738Kg (C: 504,00 - P: 8738,00) (VD)" at bounding box center [295, 154] width 255 height 11
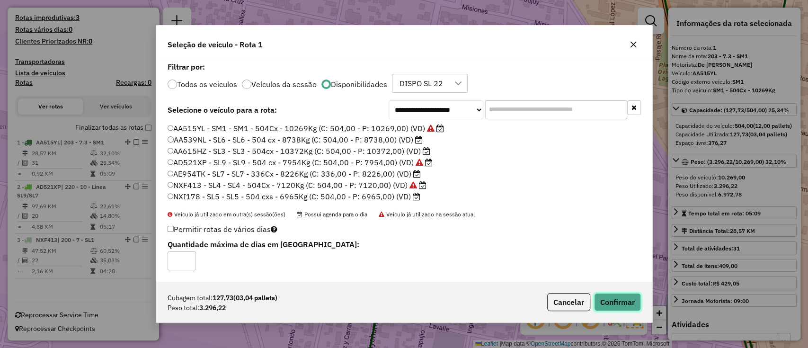
click at [607, 301] on button "Confirmar" at bounding box center [617, 302] width 47 height 18
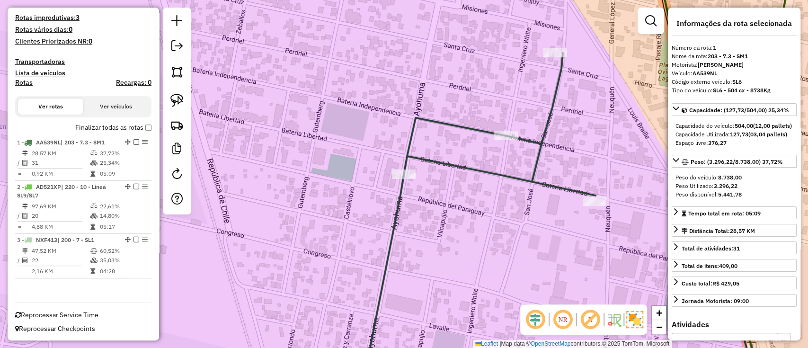
click at [532, 181] on icon at bounding box center [580, 173] width 434 height 417
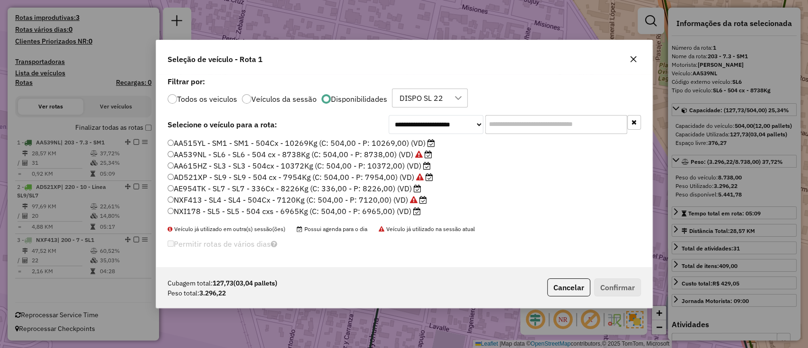
click at [405, 198] on label "NXF413 - SL4 - SL4 - 504Cx - 7120Kg (C: 504,00 - P: 7120,00) (VD)" at bounding box center [297, 199] width 259 height 11
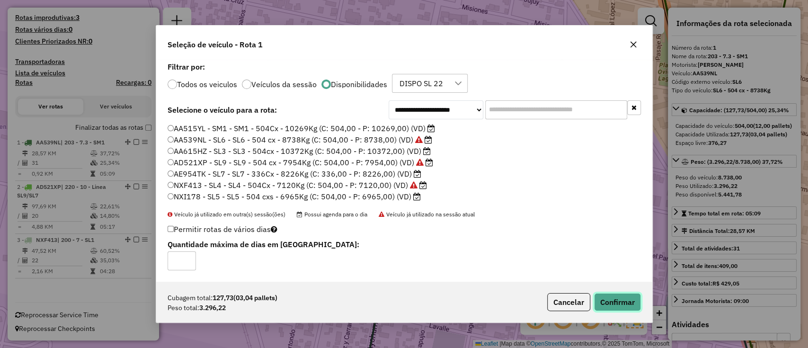
click at [637, 307] on button "Confirmar" at bounding box center [617, 302] width 47 height 18
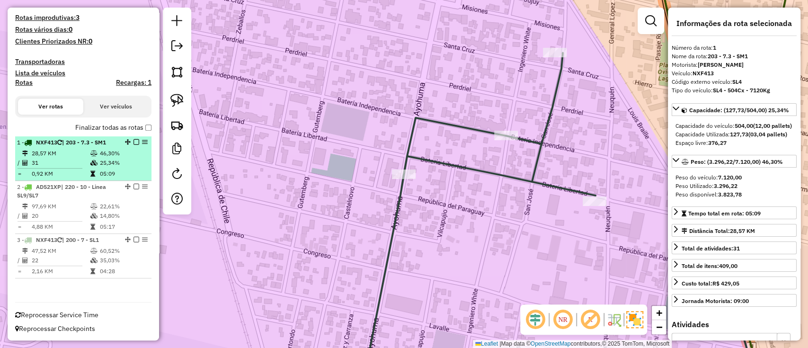
click at [134, 142] on em at bounding box center [136, 142] width 6 height 6
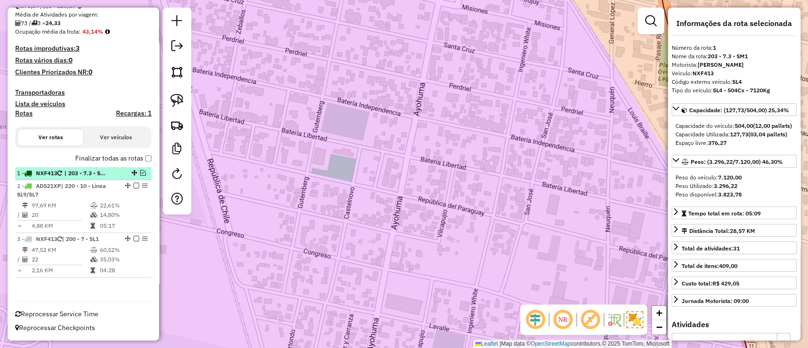
scroll to position [204, 0]
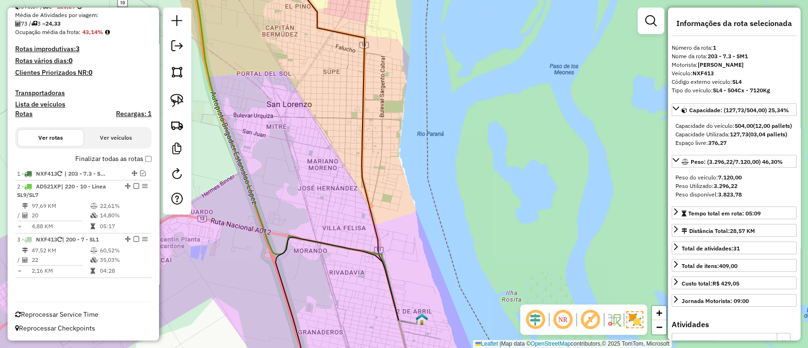
click at [405, 318] on icon at bounding box center [409, 350] width 23 height 65
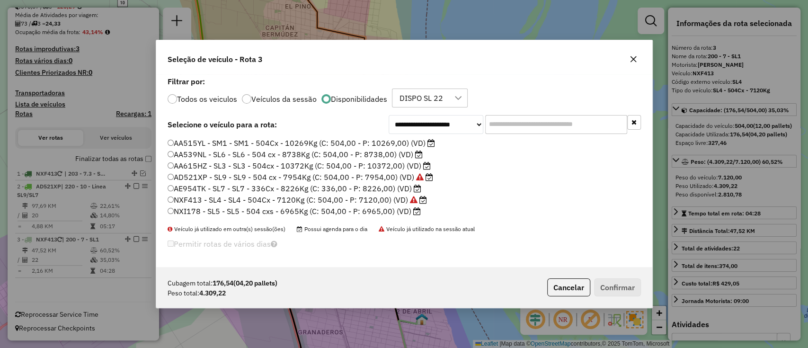
scroll to position [5, 3]
click at [369, 164] on label "AA615HZ - SL3 - SL3 - 504cx - 10372Kg (C: 504,00 - P: 10372,00) (VD)" at bounding box center [299, 165] width 263 height 11
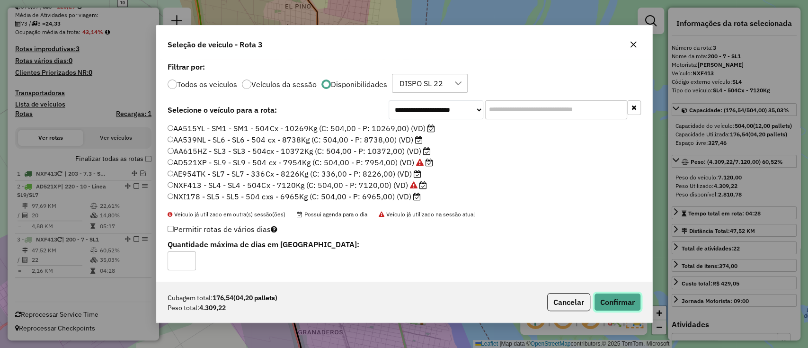
click at [617, 307] on button "Confirmar" at bounding box center [617, 302] width 47 height 18
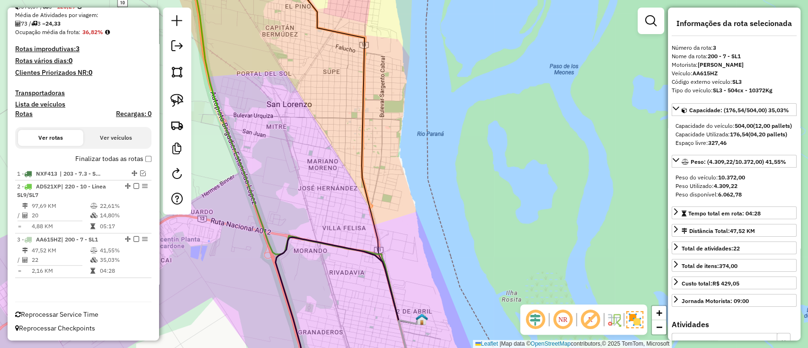
click at [116, 160] on label "Finalizar todas as rotas" at bounding box center [113, 159] width 76 height 10
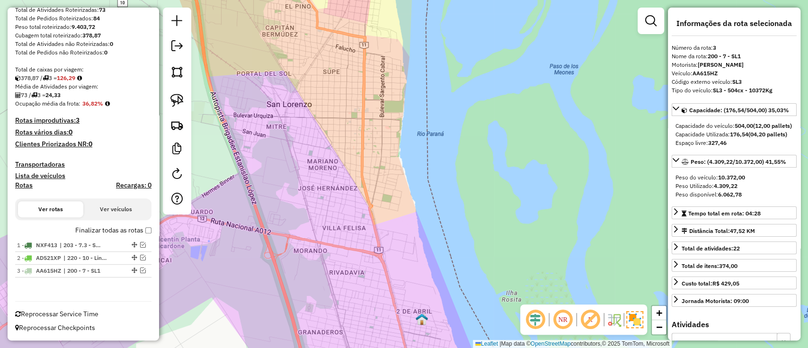
scroll to position [133, 0]
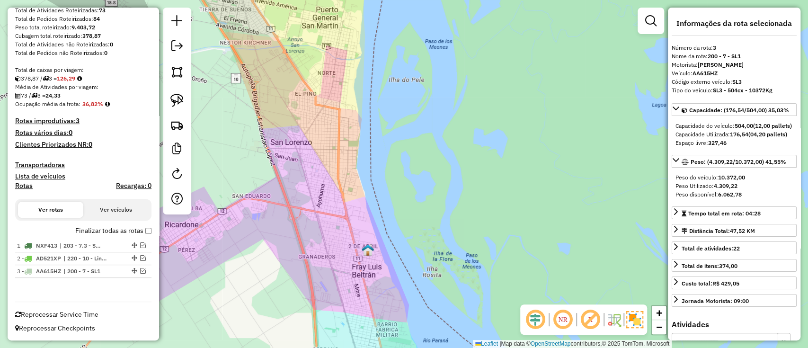
click at [104, 229] on label "Finalizar todas as rotas" at bounding box center [113, 231] width 76 height 10
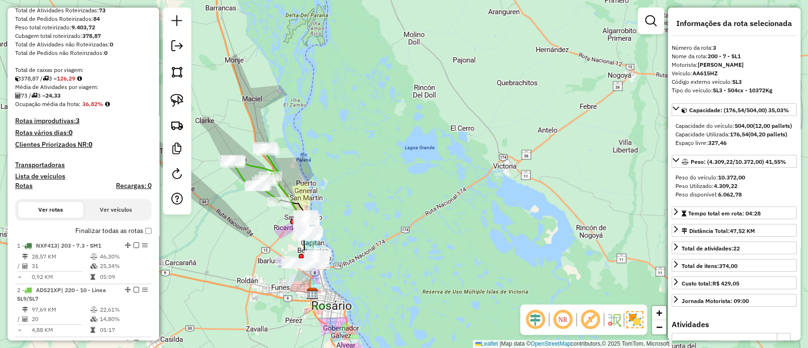
click at [110, 233] on label "Finalizar todas as rotas" at bounding box center [113, 231] width 76 height 10
